Goal: Participate in discussion: Engage in conversation with other users on a specific topic

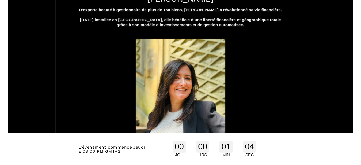
scroll to position [317, 0]
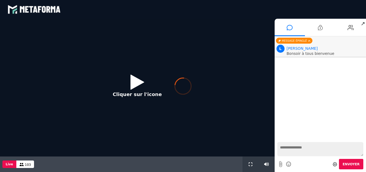
click at [130, 88] on div at bounding box center [183, 86] width 366 height 172
click at [134, 88] on div at bounding box center [183, 86] width 366 height 172
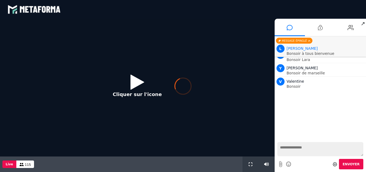
click at [293, 154] on div at bounding box center [183, 86] width 366 height 172
click at [293, 154] on textarea at bounding box center [320, 149] width 86 height 14
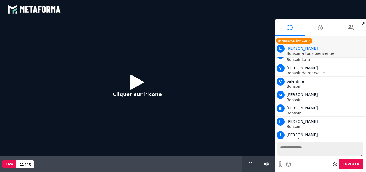
click at [137, 86] on icon at bounding box center [137, 81] width 14 height 17
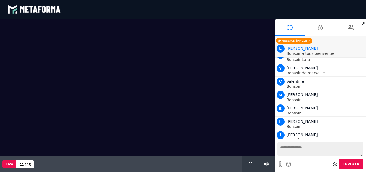
scroll to position [12, 0]
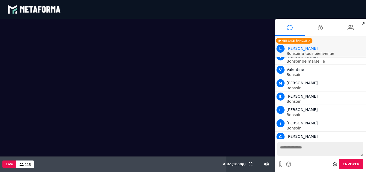
click at [299, 156] on textarea at bounding box center [320, 149] width 86 height 14
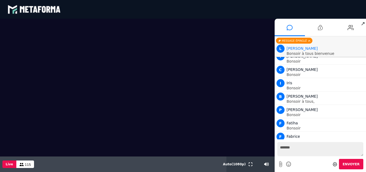
type textarea "*******"
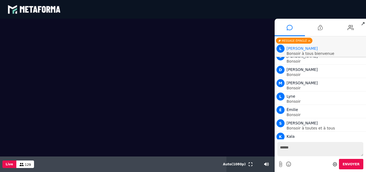
type textarea "*******"
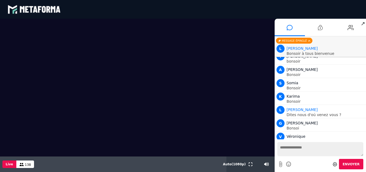
scroll to position [869, 0]
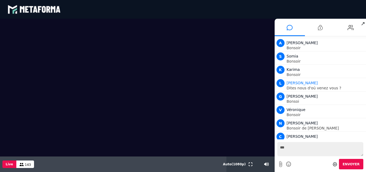
type textarea "****"
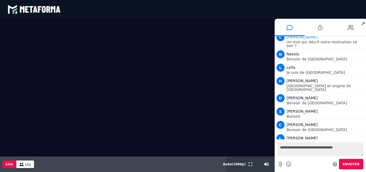
scroll to position [1859, 0]
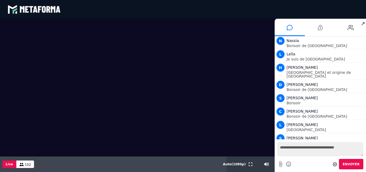
type textarea "**********"
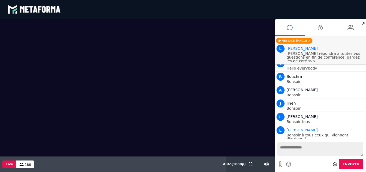
scroll to position [2457, 0]
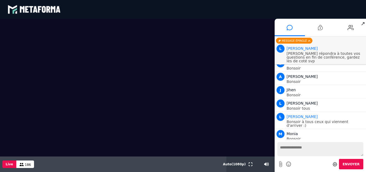
click at [290, 156] on textarea at bounding box center [320, 149] width 86 height 14
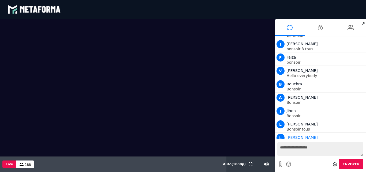
scroll to position [2478, 0]
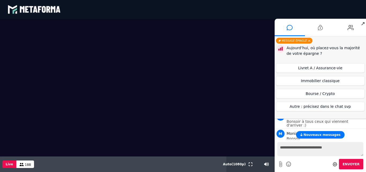
click at [287, 168] on icon at bounding box center [289, 164] width 6 height 7
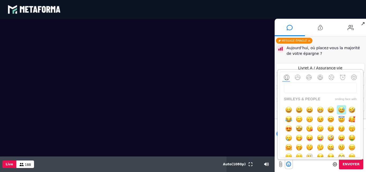
click at [338, 113] on img "button" at bounding box center [341, 110] width 7 height 7
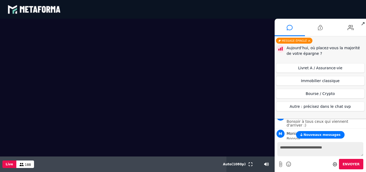
type textarea "**********"
click at [334, 67] on button "Livret A / Assurance-vie" at bounding box center [320, 68] width 89 height 10
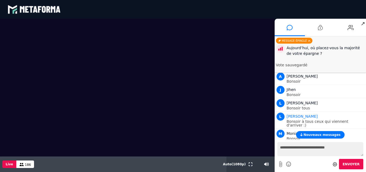
click at [341, 156] on textarea "**********" at bounding box center [320, 149] width 86 height 14
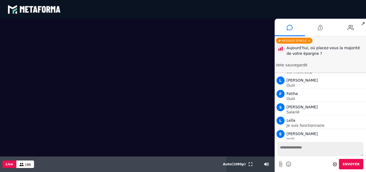
scroll to position [2678, 0]
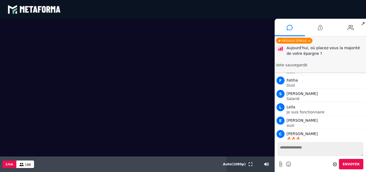
click at [310, 154] on textarea at bounding box center [320, 149] width 86 height 14
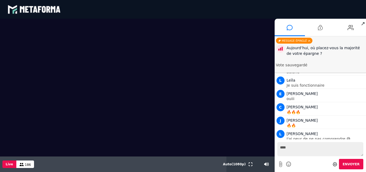
scroll to position [2719, 0]
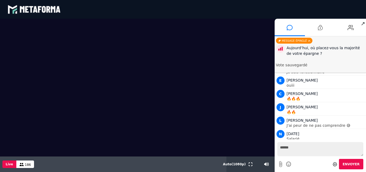
type textarea "*******"
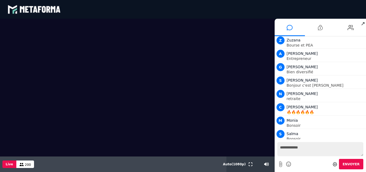
scroll to position [3281, 0]
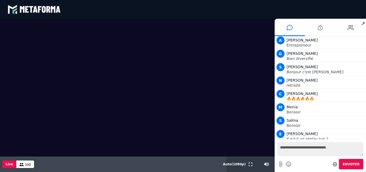
type textarea "**********"
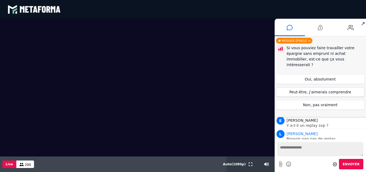
scroll to position [3308, 0]
click at [351, 87] on button "Peut-être, j’aimerais comprendre" at bounding box center [320, 92] width 89 height 10
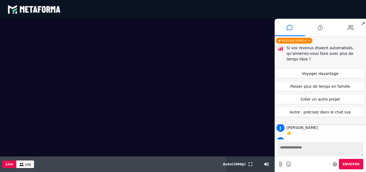
scroll to position [4049, 0]
click at [337, 84] on button "Passer plus de temps en famille" at bounding box center [320, 87] width 89 height 10
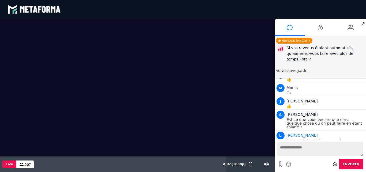
scroll to position [4075, 0]
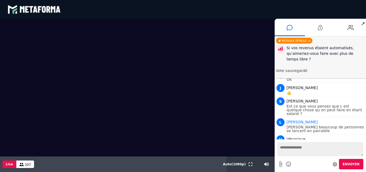
click at [297, 70] on p "Vote sauvegardé" at bounding box center [320, 71] width 89 height 4
click at [320, 66] on div "Si vos revenus étaient automatisés, qu’aimeriez-vous faire avec plus de temps l…" at bounding box center [320, 58] width 89 height 29
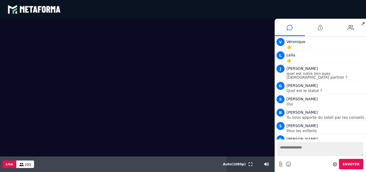
scroll to position [4186, 0]
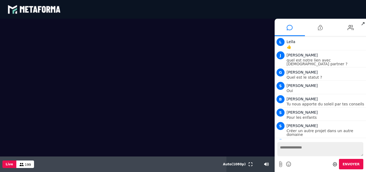
click at [313, 154] on textarea at bounding box center [320, 149] width 86 height 14
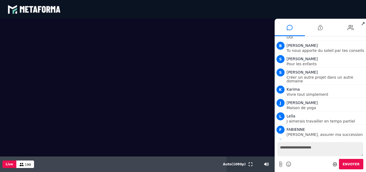
scroll to position [4253, 0]
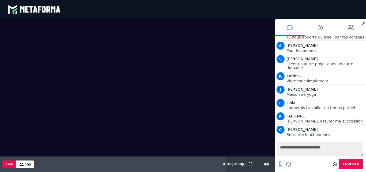
type textarea "**********"
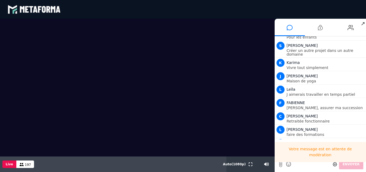
scroll to position [4280, 0]
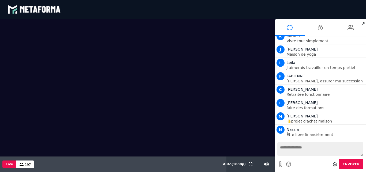
click at [308, 154] on textarea at bounding box center [320, 149] width 86 height 14
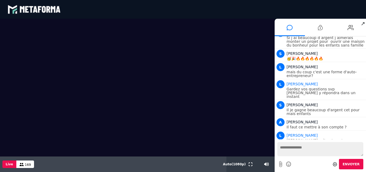
scroll to position [4568, 0]
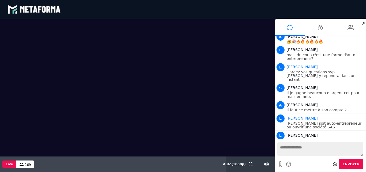
click at [308, 154] on textarea at bounding box center [320, 149] width 86 height 14
type textarea "***"
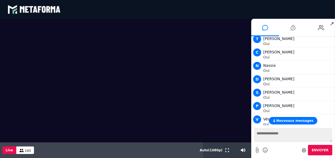
scroll to position [5290, 0]
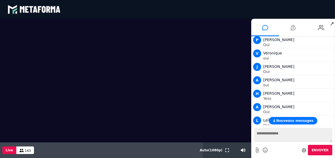
click at [289, 122] on span "Nouveaux messages" at bounding box center [295, 121] width 37 height 4
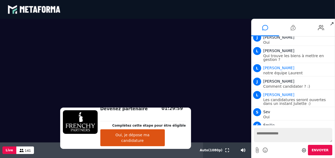
click at [146, 146] on button "Oui, je dépose ma candidature" at bounding box center [132, 137] width 65 height 17
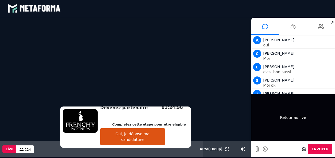
scroll to position [5888, 0]
click at [285, 110] on div "Retour au live" at bounding box center [293, 117] width 84 height 47
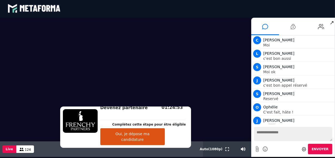
drag, startPoint x: 285, startPoint y: 110, endPoint x: 284, endPoint y: 106, distance: 4.3
drag, startPoint x: 246, startPoint y: 136, endPoint x: 281, endPoint y: 141, distance: 35.7
click at [281, 141] on div "Scène Compte limité Mettez à niveau pour obtenir des fonctionnalités profession…" at bounding box center [167, 87] width 335 height 139
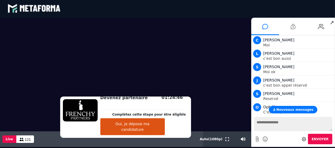
click at [281, 129] on textarea at bounding box center [293, 124] width 78 height 14
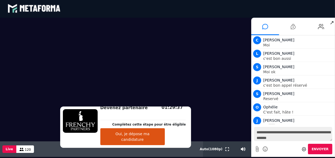
type textarea "**********"
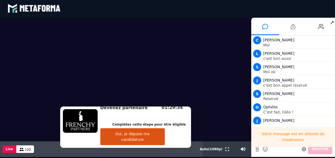
scroll to position [5902, 0]
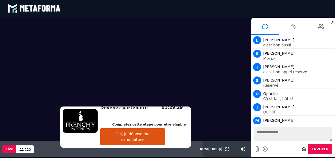
click at [142, 144] on button "Oui, je dépose ma candidature" at bounding box center [132, 136] width 65 height 17
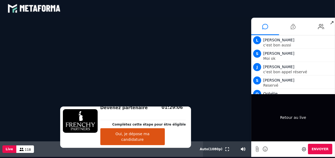
click at [284, 108] on div "Retour au live" at bounding box center [293, 117] width 84 height 47
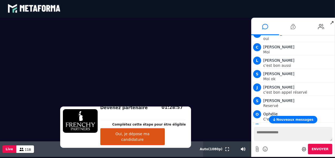
scroll to position [5915, 0]
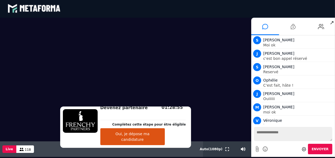
click at [279, 135] on textarea at bounding box center [293, 134] width 78 height 14
type textarea "**********"
click at [133, 144] on button "Oui, je dépose ma candidature" at bounding box center [132, 136] width 65 height 17
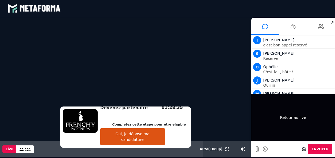
scroll to position [5942, 0]
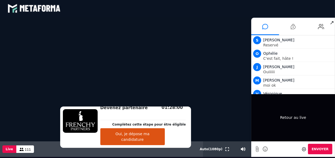
click at [277, 114] on div "Retour au live" at bounding box center [293, 117] width 84 height 47
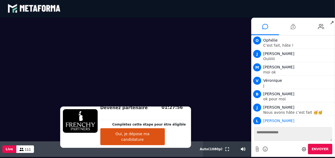
scroll to position [5969, 0]
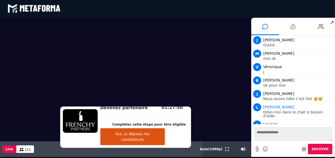
click at [158, 140] on button "Oui, je dépose ma candidature" at bounding box center [132, 136] width 65 height 17
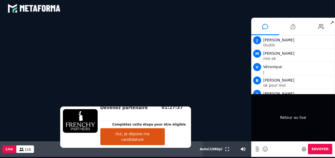
click at [295, 130] on div "Retour au live" at bounding box center [293, 117] width 84 height 47
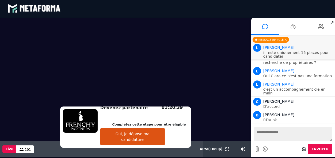
scroll to position [6197, 0]
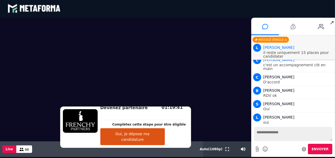
click at [275, 140] on textarea at bounding box center [293, 134] width 78 height 14
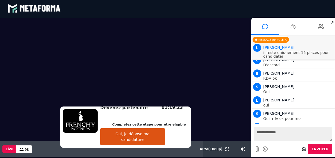
type textarea "**********"
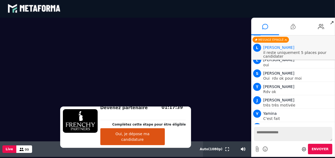
click at [284, 141] on textarea at bounding box center [293, 134] width 78 height 14
click at [283, 137] on textarea at bounding box center [293, 134] width 78 height 14
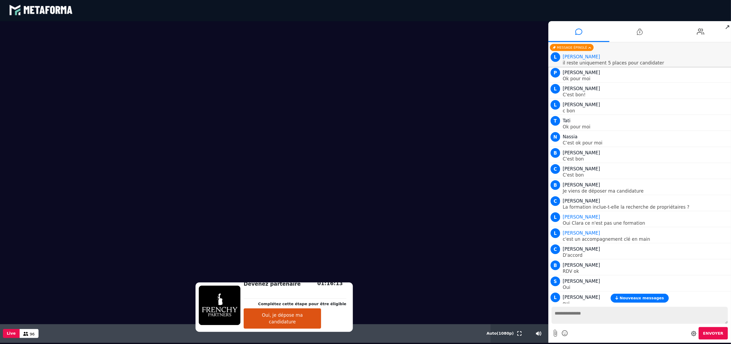
scroll to position [5814, 0]
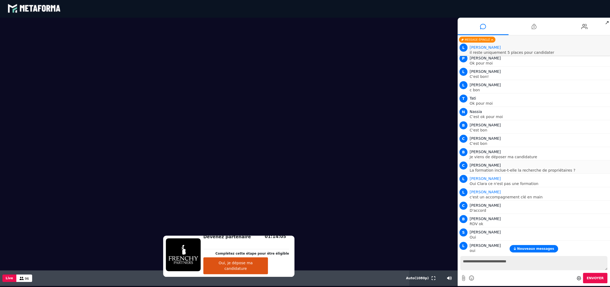
type textarea "**********"
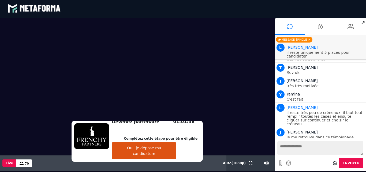
scroll to position [6242, 0]
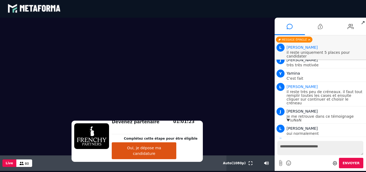
type textarea "**********"
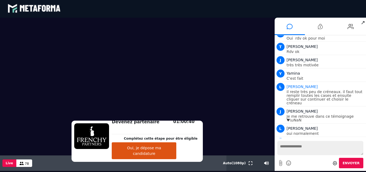
click at [168, 94] on video at bounding box center [137, 87] width 274 height 138
click at [247, 165] on icon at bounding box center [246, 163] width 5 height 4
type input "*"
